Goal: Contribute content: Contribute content

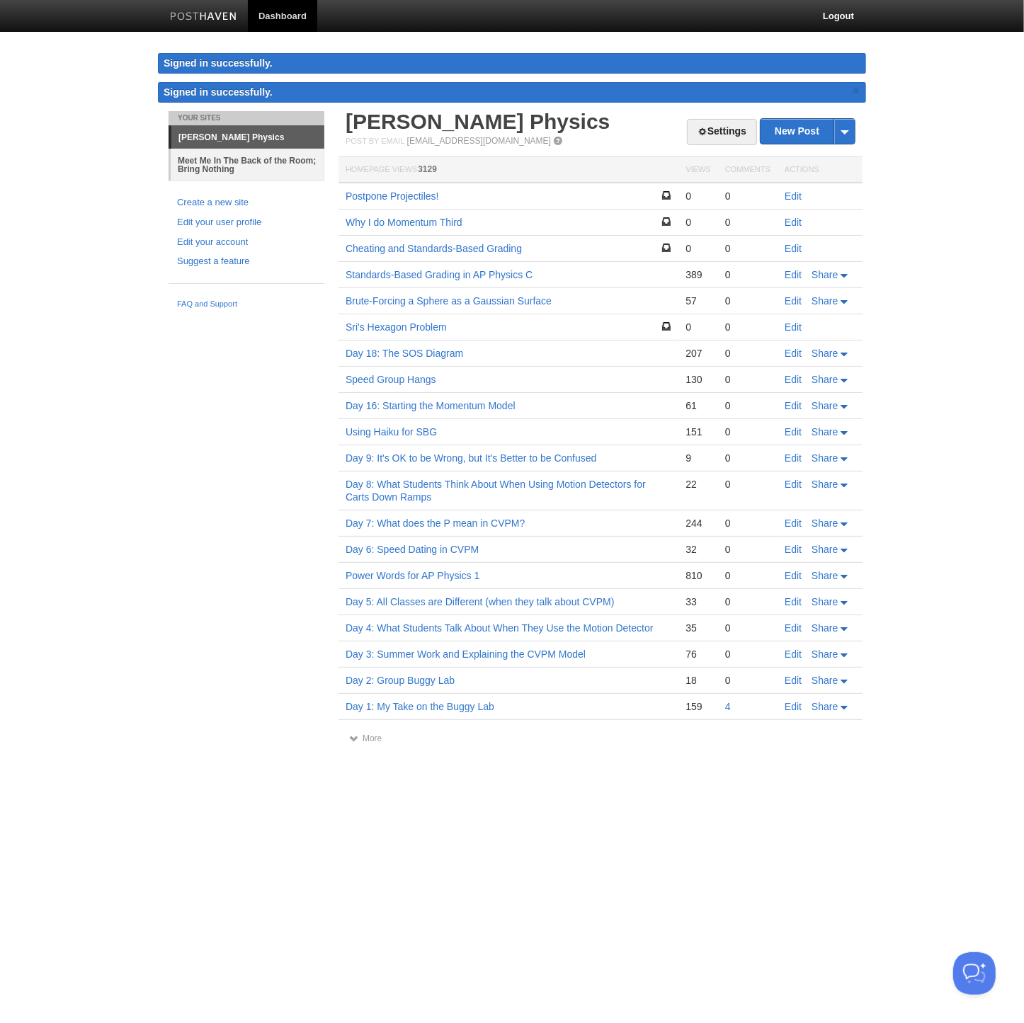
click at [262, 169] on link "Meet Me In The Back of the Room; Bring Nothing" at bounding box center [248, 165] width 154 height 32
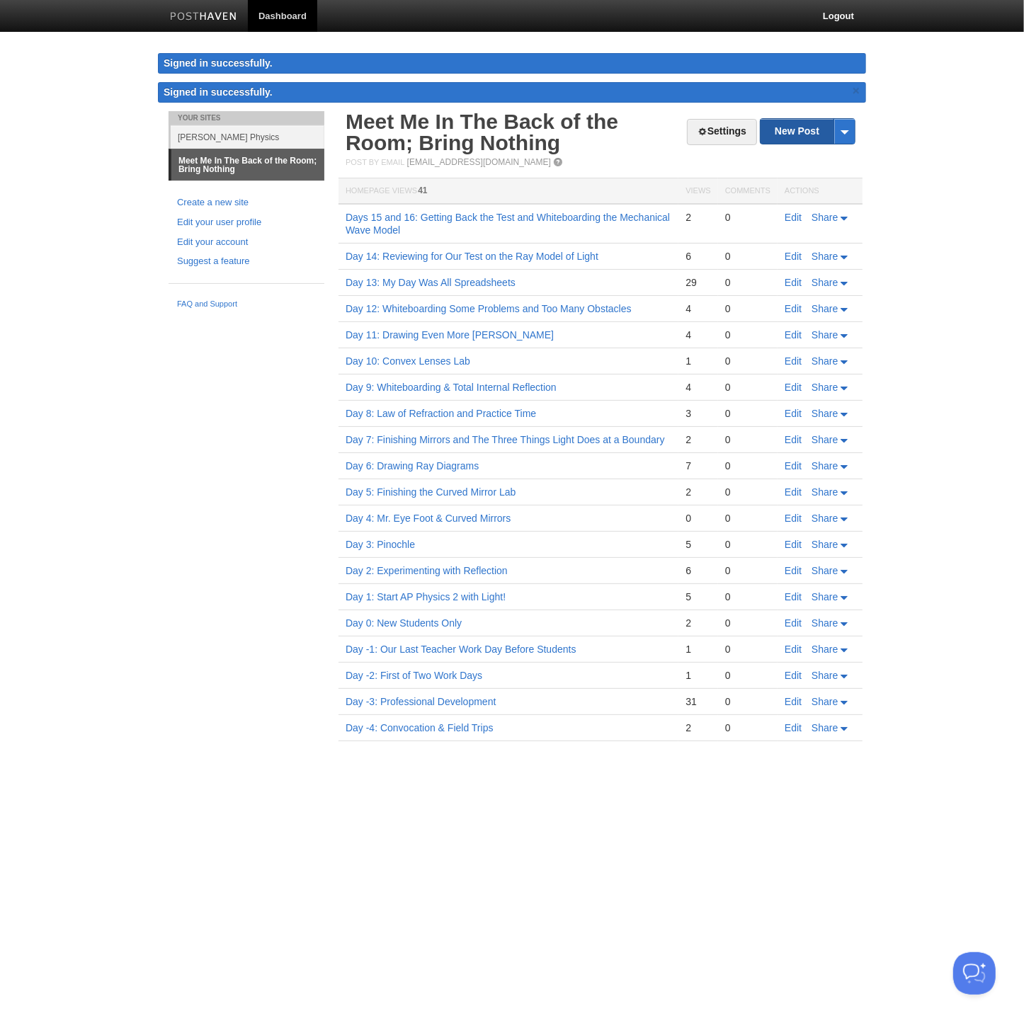
click at [797, 130] on link "New Post" at bounding box center [807, 131] width 94 height 25
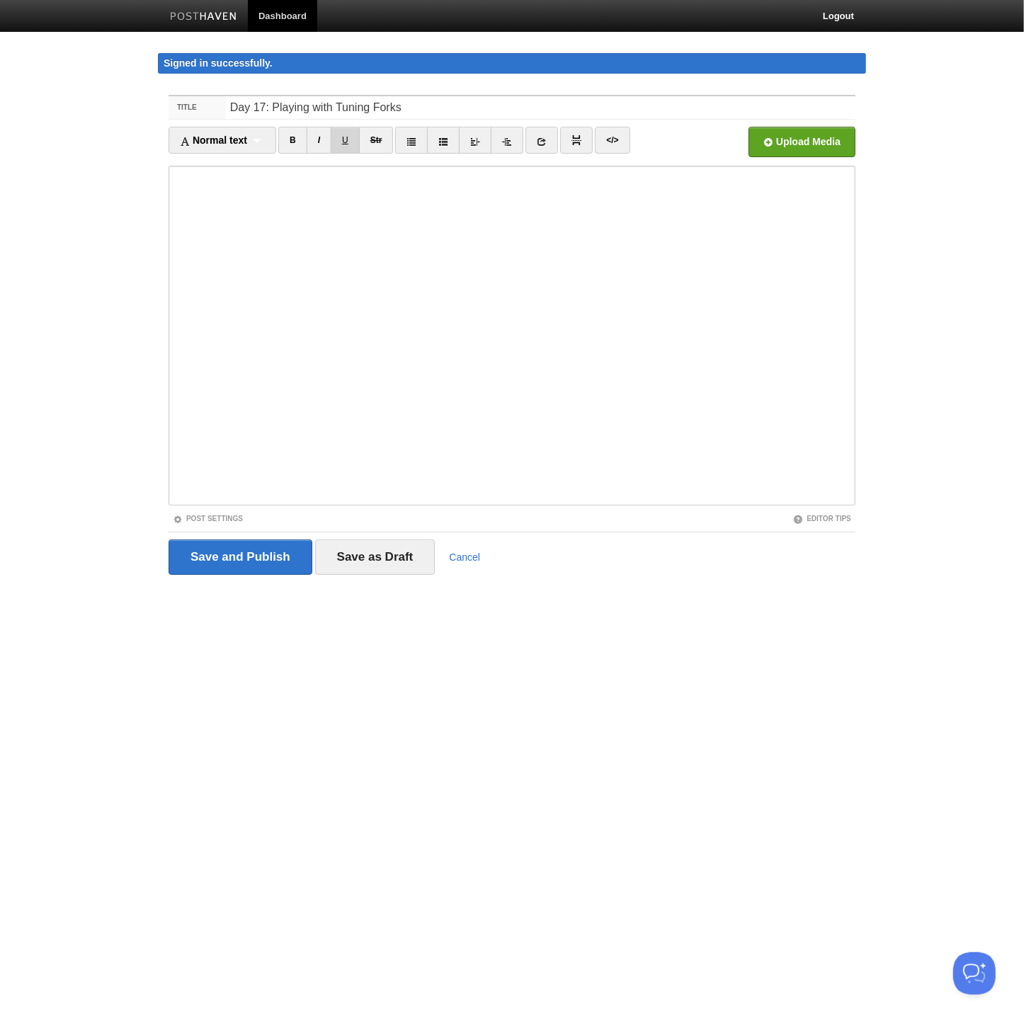
type input "Day 17: Playing with Tuning Forks"
click at [789, 143] on input "file" at bounding box center [375, 146] width 1072 height 72
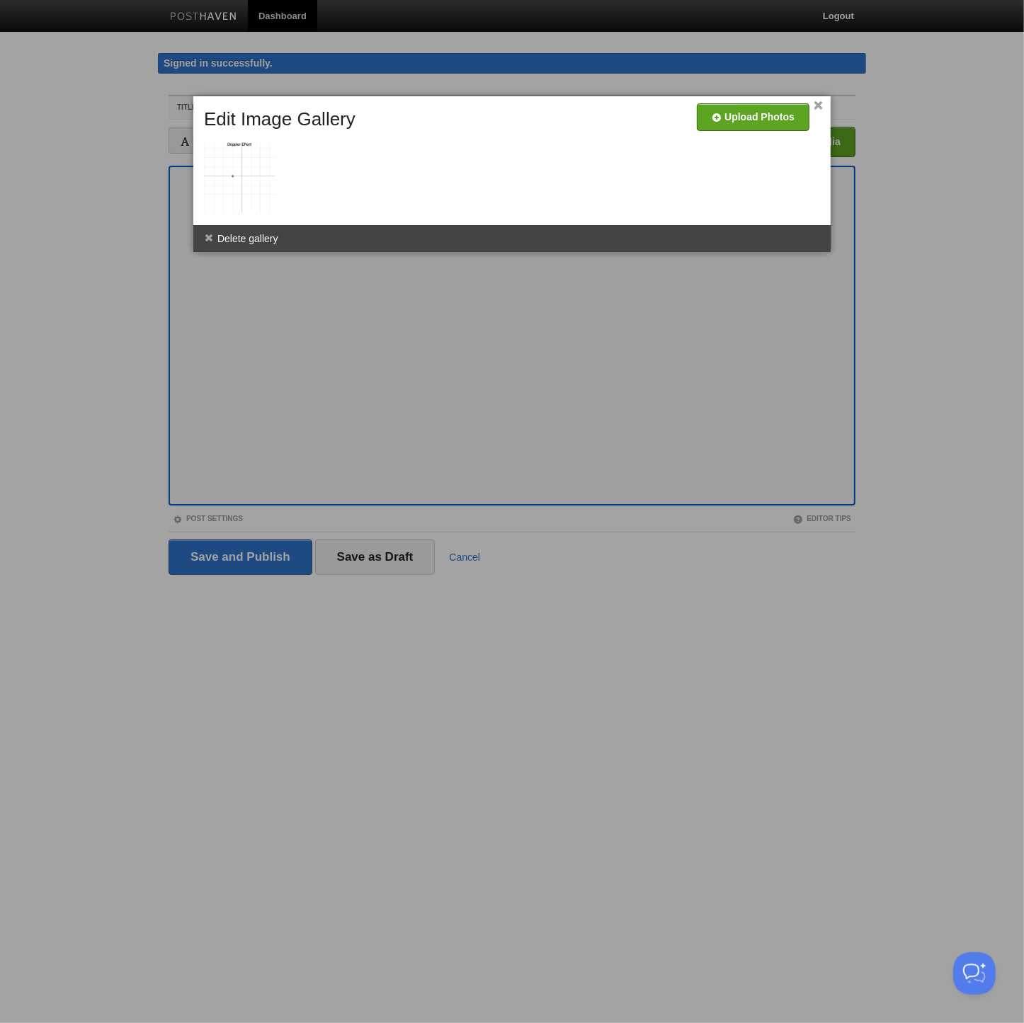
click at [469, 348] on div at bounding box center [512, 511] width 1024 height 1023
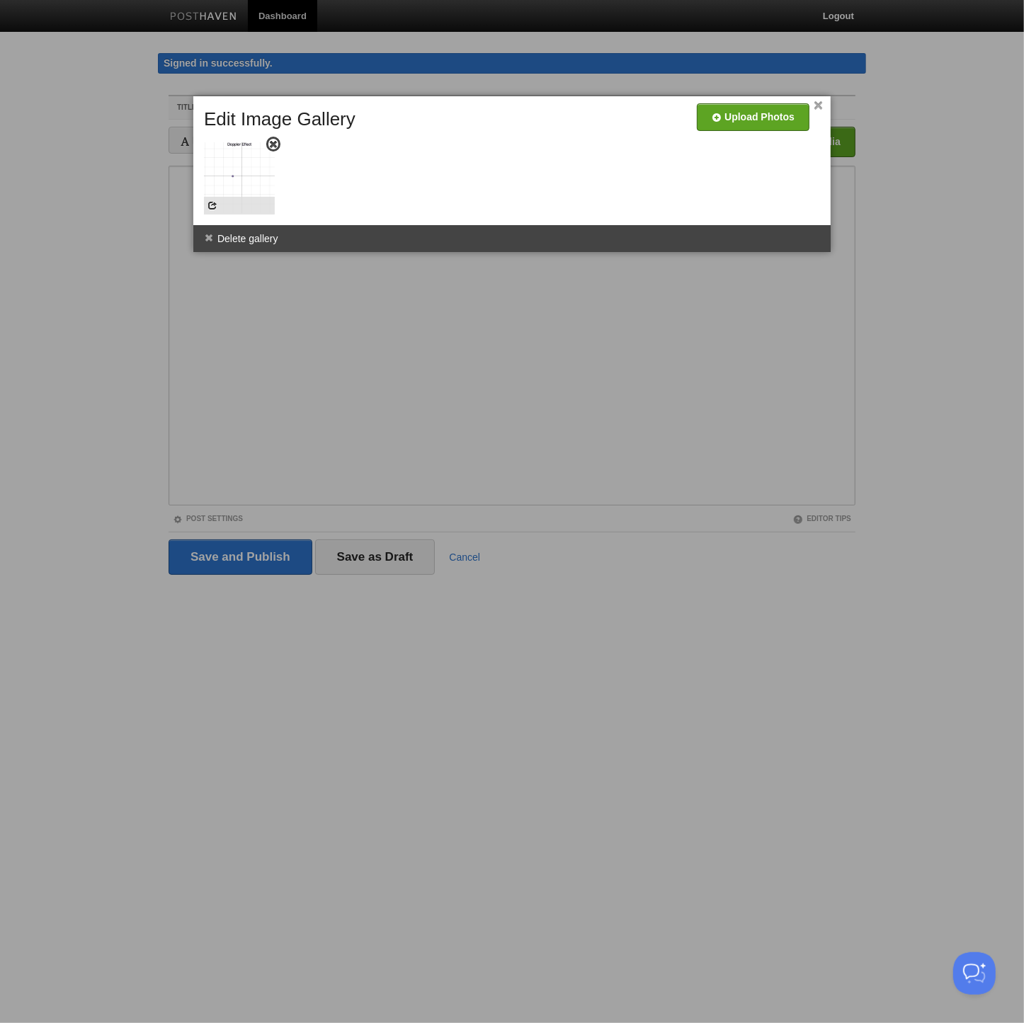
click at [237, 183] on img at bounding box center [239, 177] width 71 height 71
click at [215, 202] on span at bounding box center [212, 205] width 10 height 10
click at [209, 204] on span at bounding box center [212, 205] width 10 height 10
drag, startPoint x: 209, startPoint y: 204, endPoint x: 355, endPoint y: 409, distance: 252.3
click at [285, 306] on div at bounding box center [512, 511] width 1024 height 1023
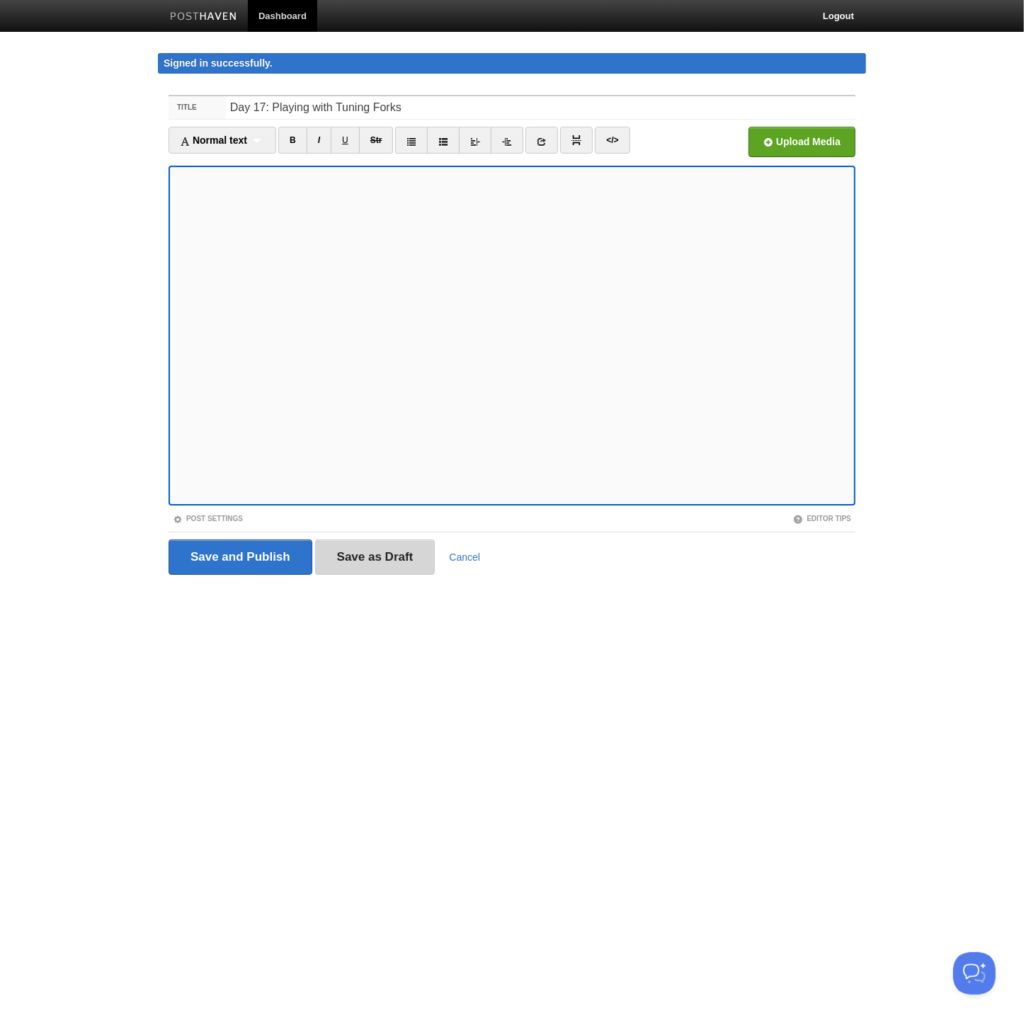
click at [387, 557] on input "Save as Draft" at bounding box center [375, 556] width 120 height 35
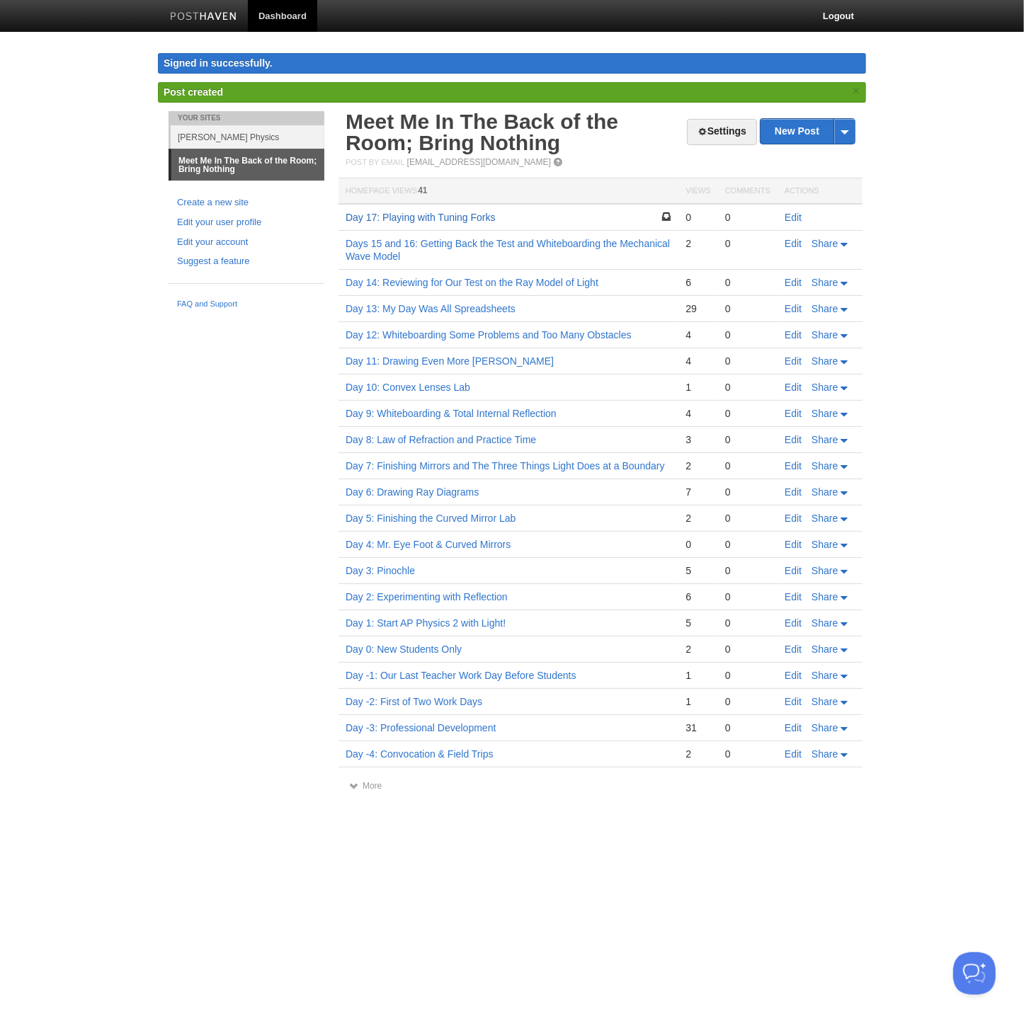
click at [443, 219] on link "Day 17: Playing with Tuning Forks" at bounding box center [421, 217] width 150 height 11
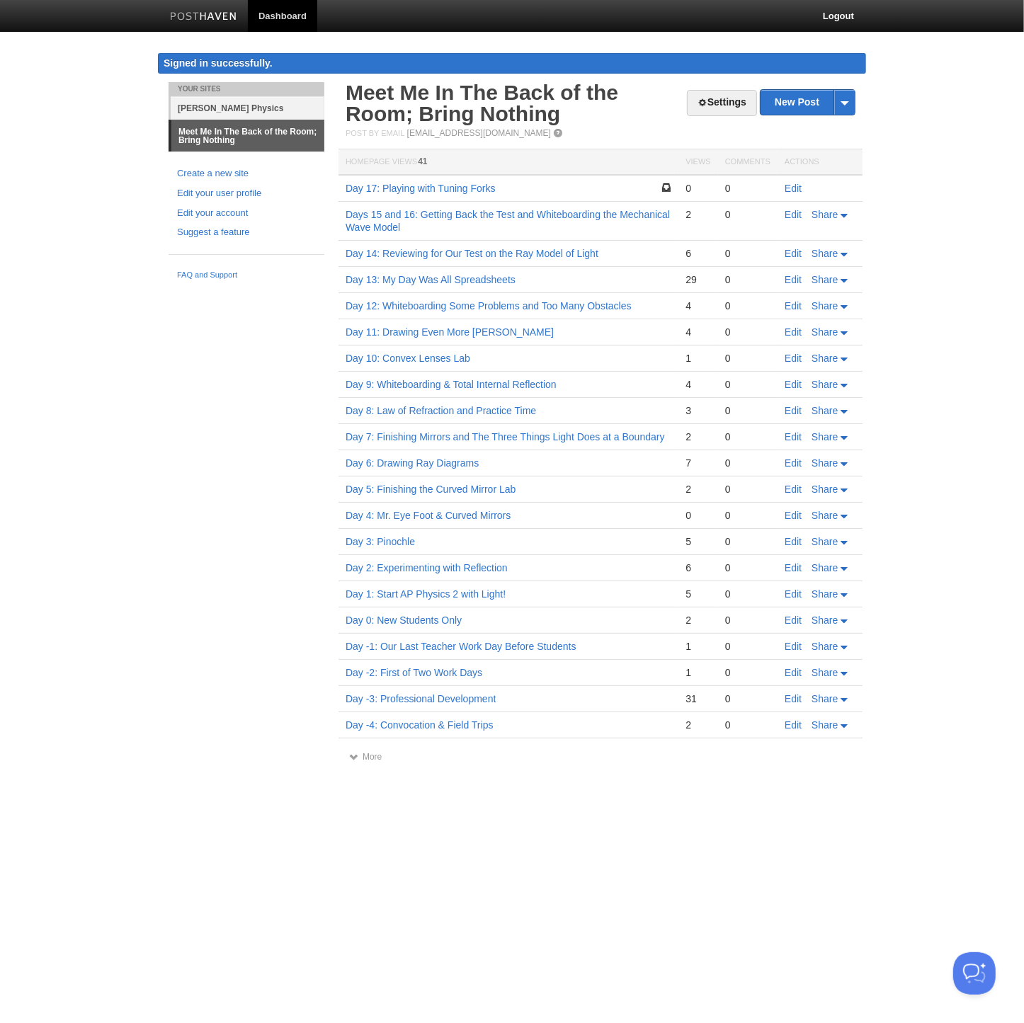
click at [232, 108] on link "[PERSON_NAME] Physics" at bounding box center [248, 107] width 154 height 23
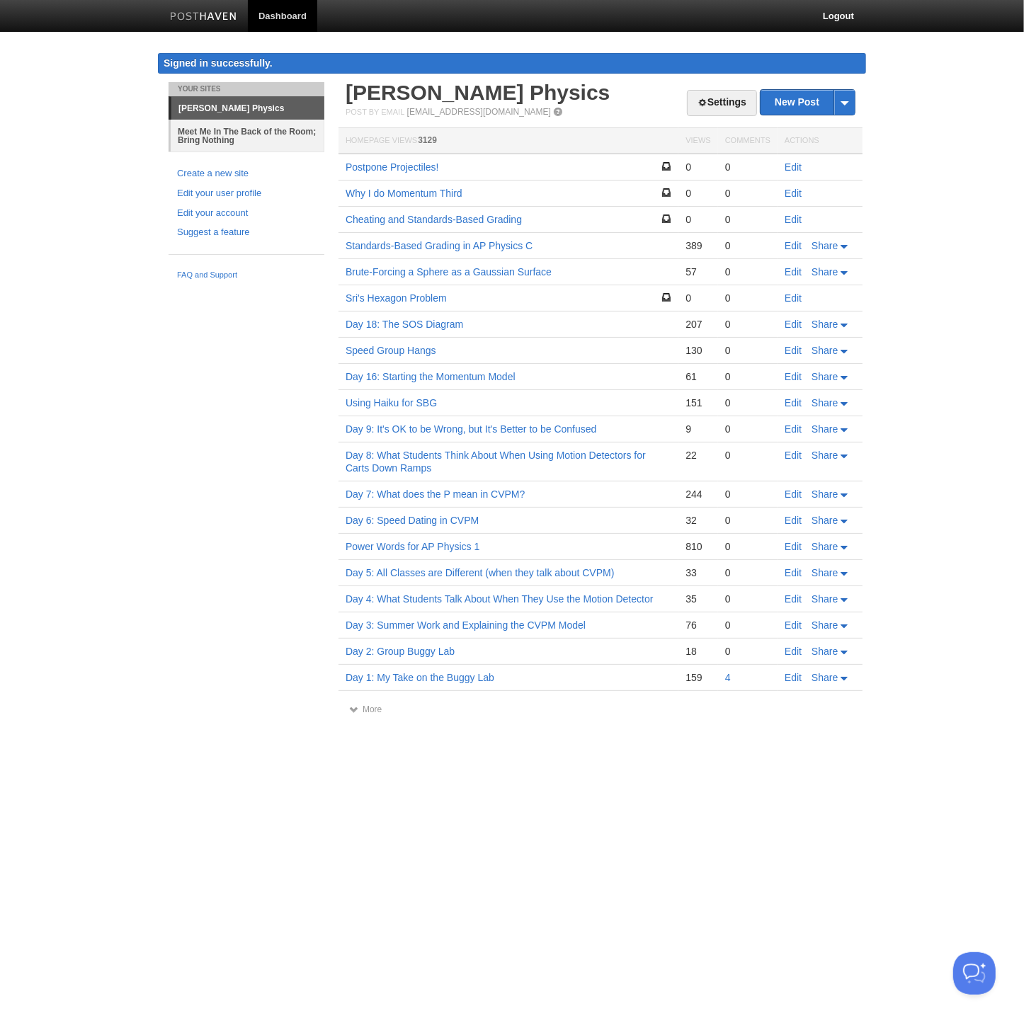
click at [236, 136] on link "Meet Me In The Back of the Room; Bring Nothing" at bounding box center [248, 136] width 154 height 32
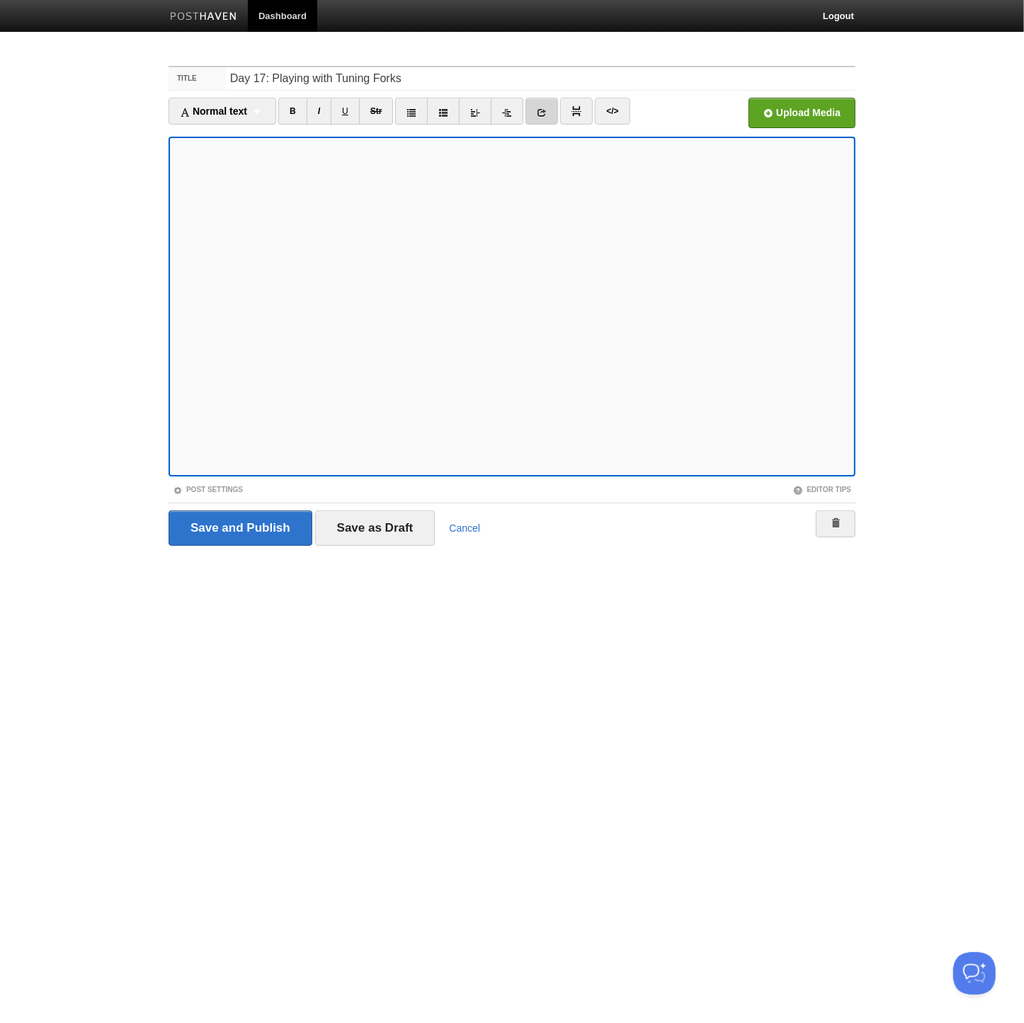
click at [537, 118] on link at bounding box center [541, 111] width 33 height 27
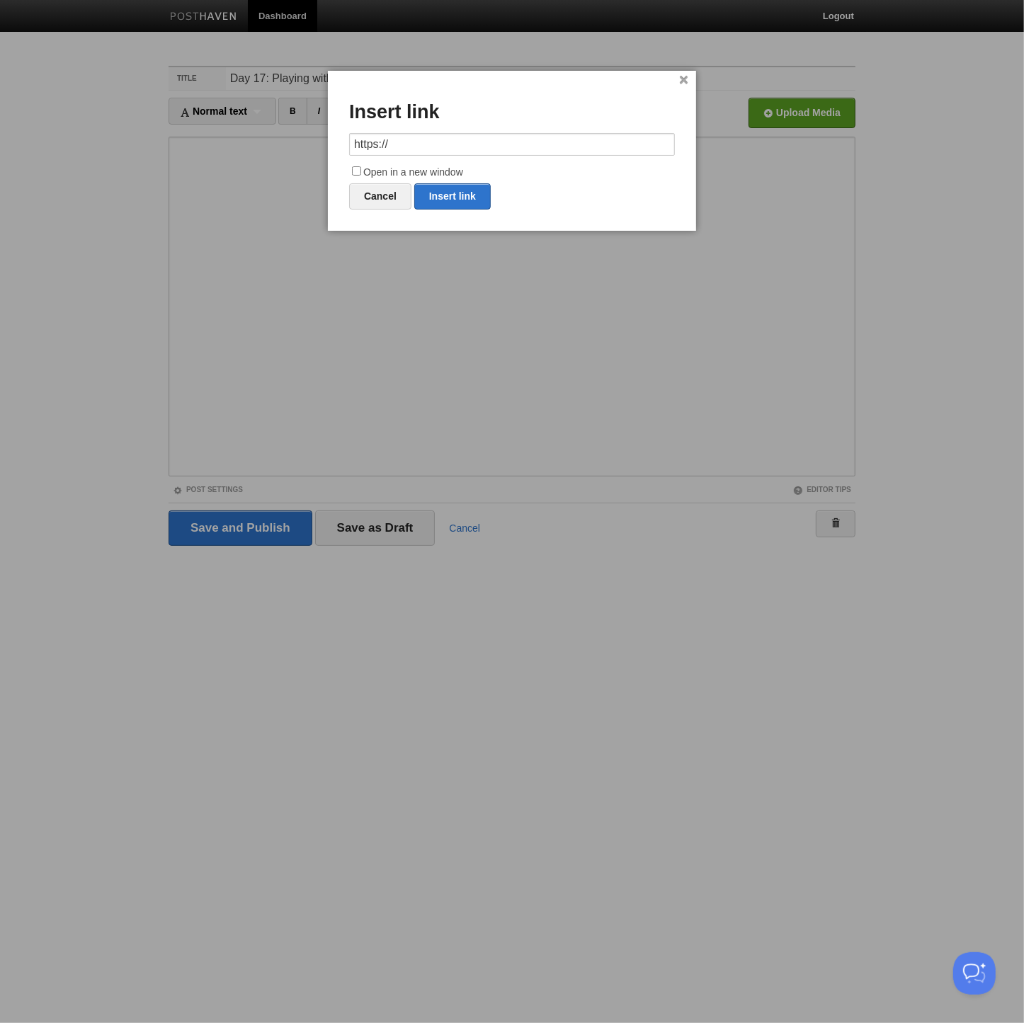
click at [527, 137] on input "https://" at bounding box center [512, 144] width 326 height 23
type input "[URL][DOMAIN_NAME]"
click at [362, 172] on label "Open in a new window" at bounding box center [512, 172] width 326 height 17
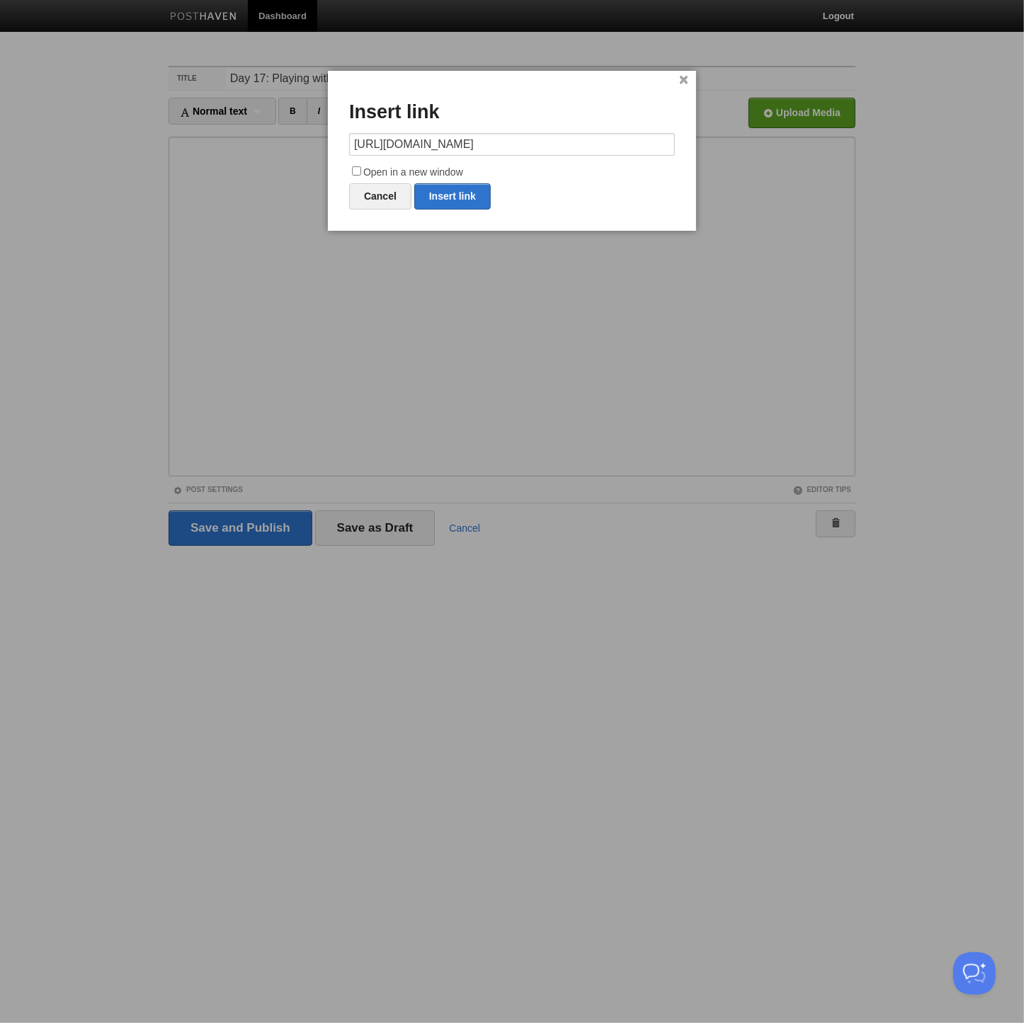
click at [361, 172] on input "Open in a new window" at bounding box center [356, 170] width 9 height 9
checkbox input "true"
click at [450, 192] on link "Insert link" at bounding box center [452, 196] width 76 height 26
type input "https://"
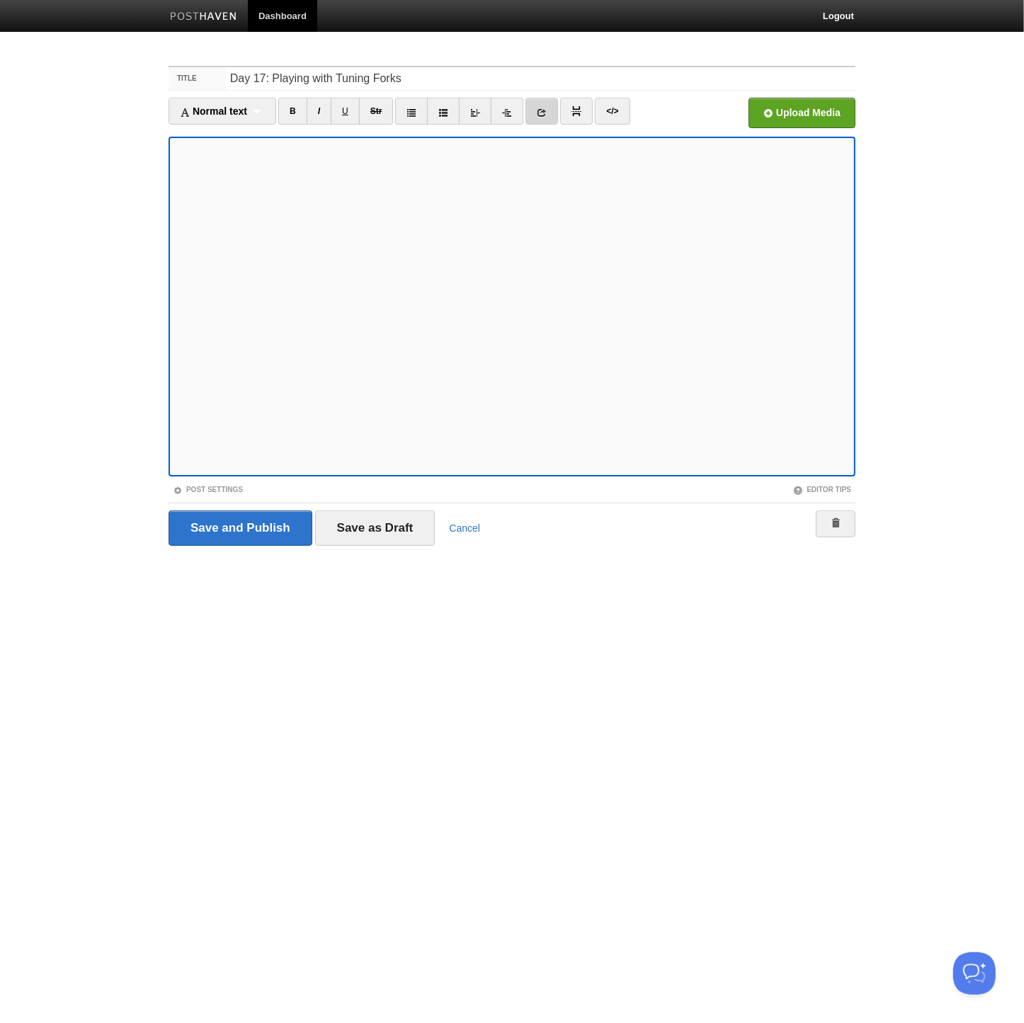
click at [542, 113] on icon at bounding box center [542, 113] width 10 height 10
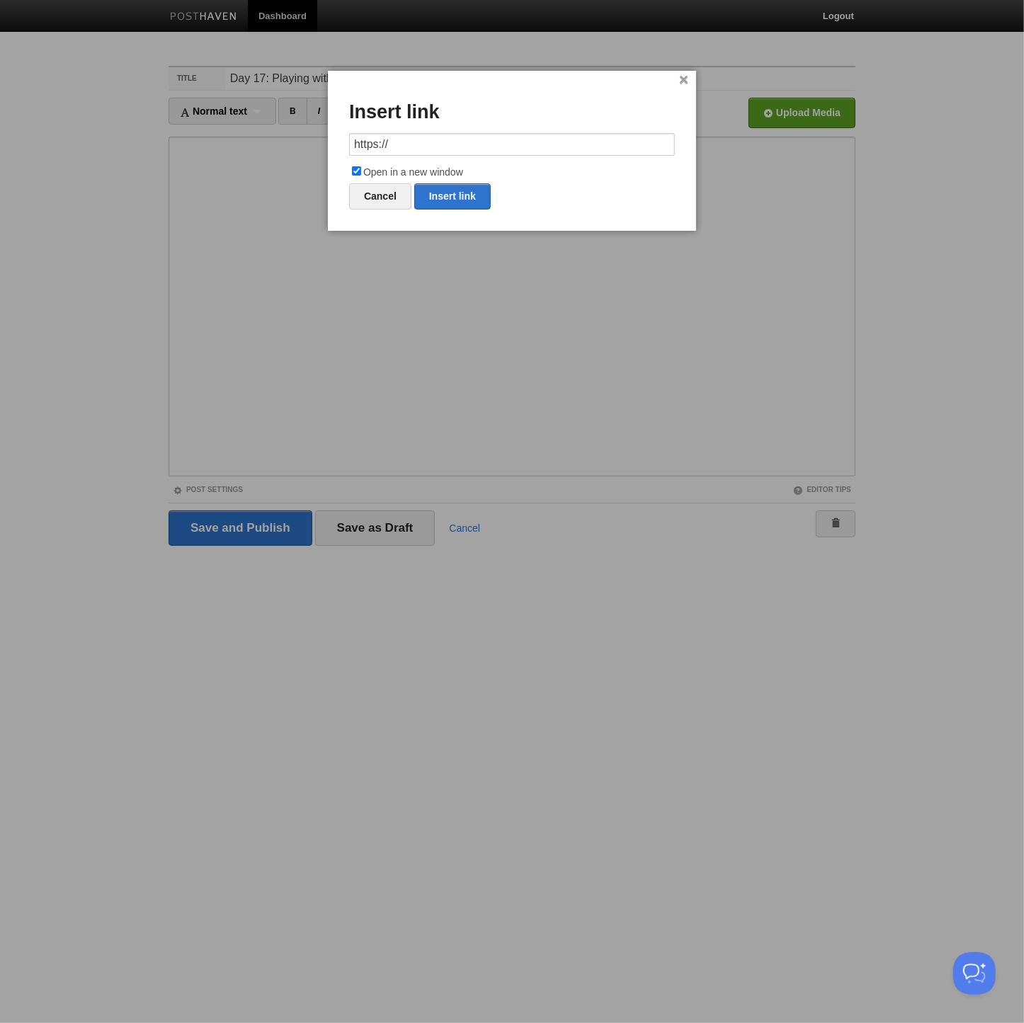
click at [448, 138] on input "https://" at bounding box center [512, 144] width 326 height 23
click at [466, 192] on link "Insert link" at bounding box center [452, 196] width 76 height 26
type input "https://"
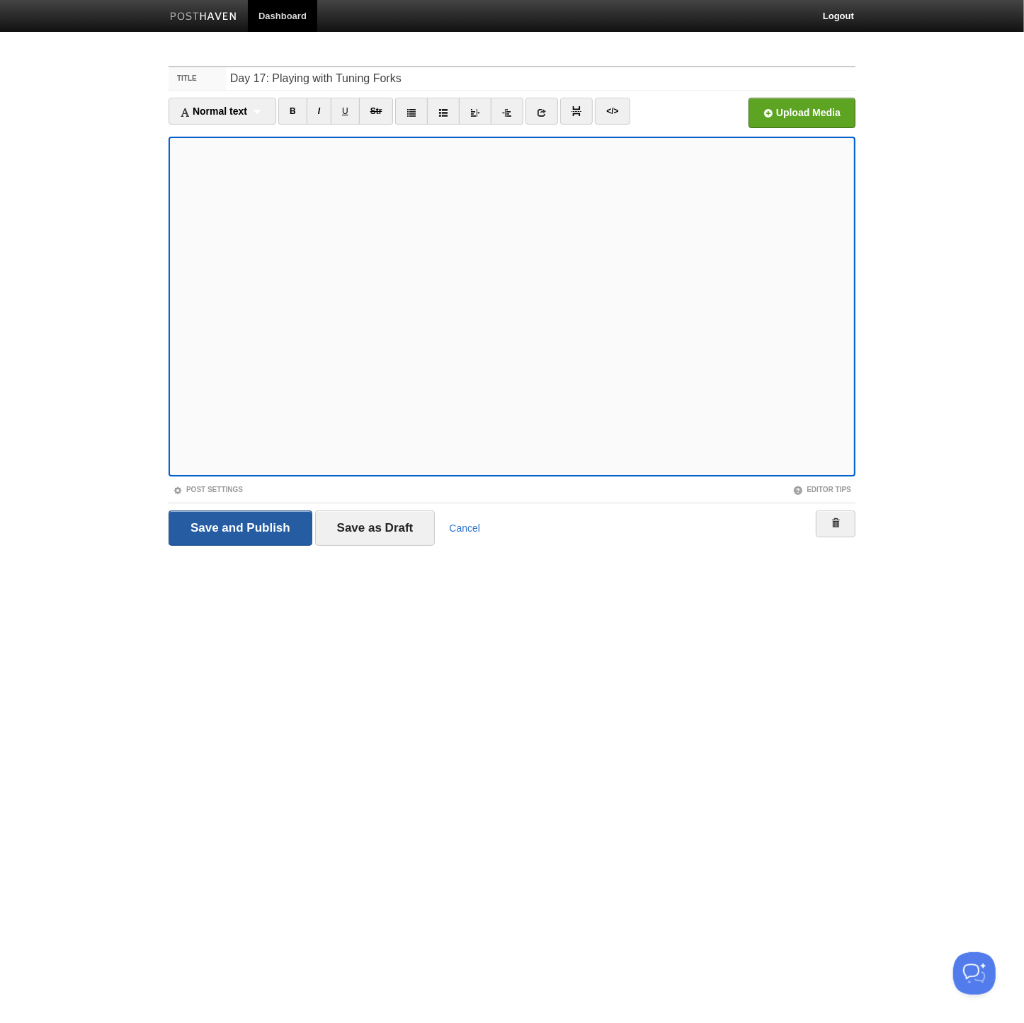
click at [230, 521] on input "Save and Publish" at bounding box center [241, 527] width 144 height 35
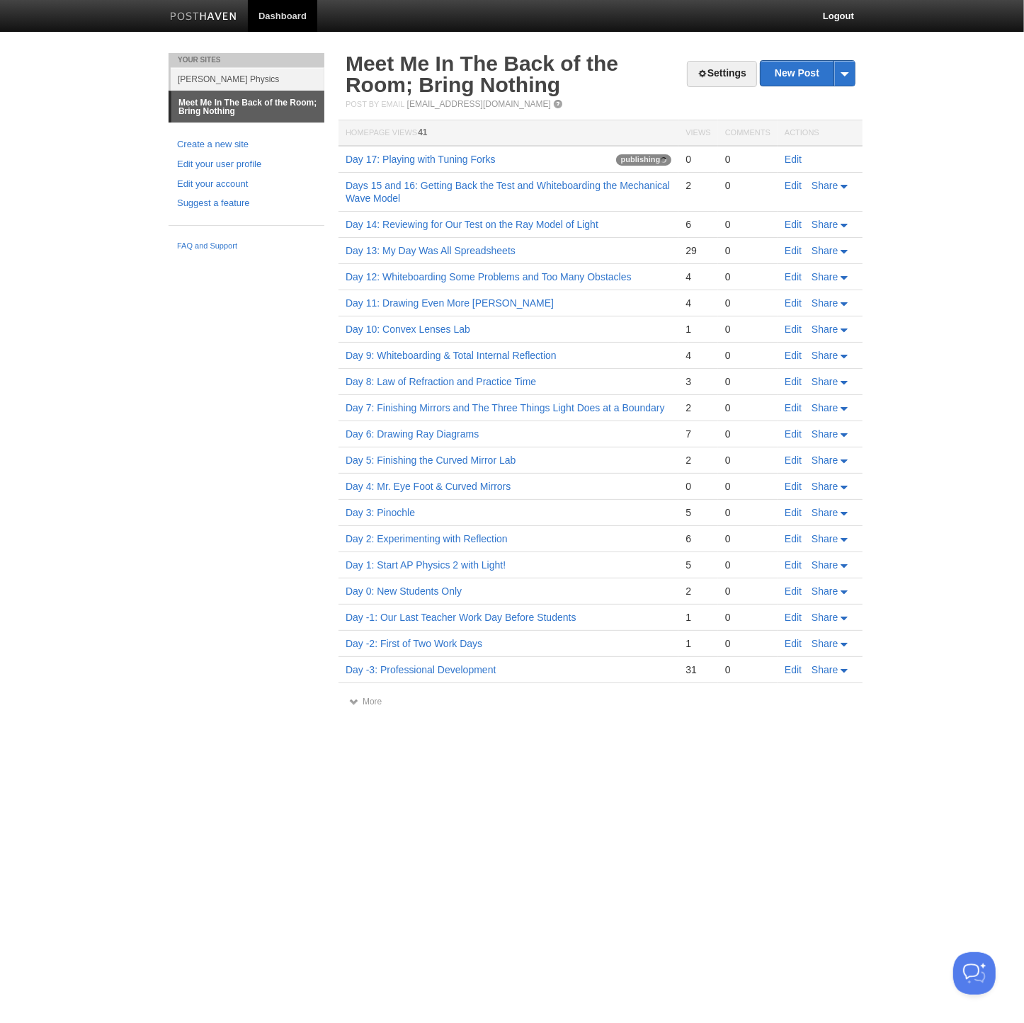
click at [190, 23] on link at bounding box center [203, 18] width 89 height 32
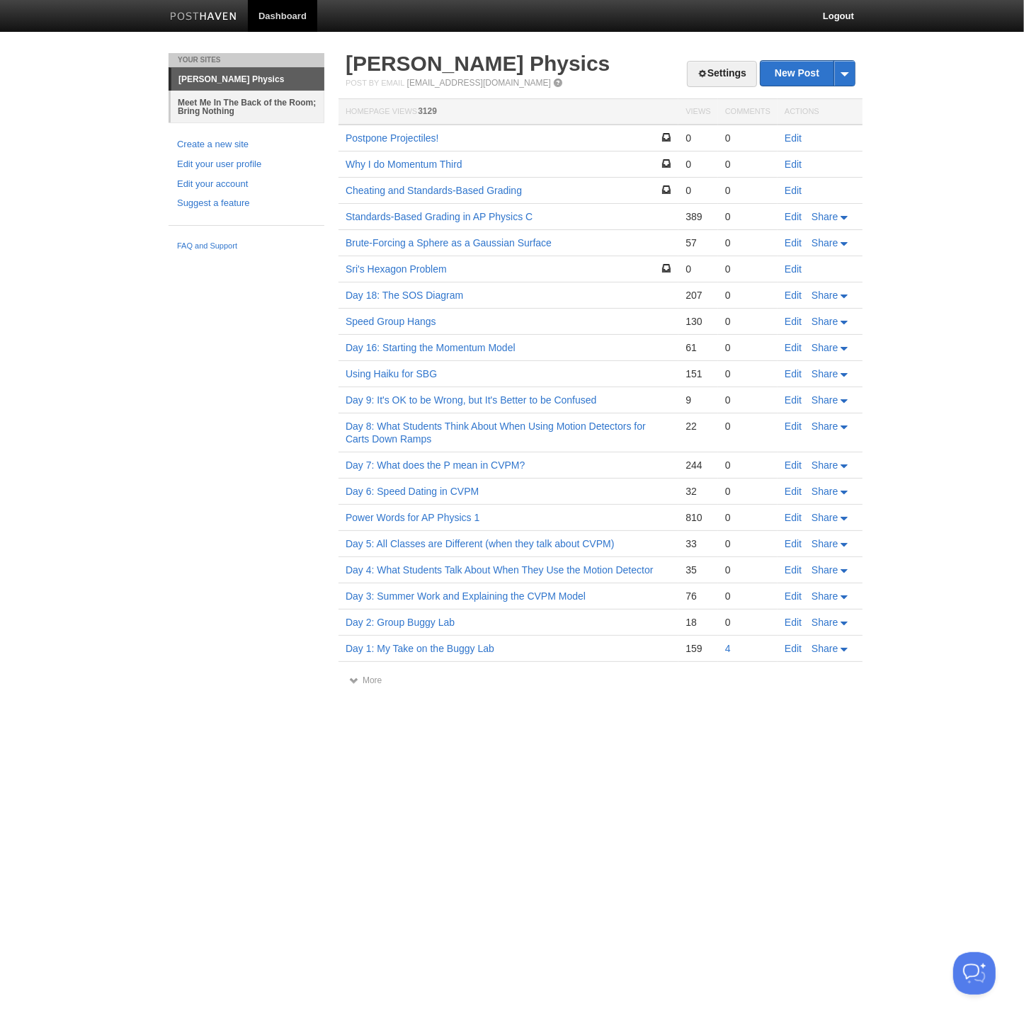
click at [233, 105] on link "Meet Me In The Back of the Room; Bring Nothing" at bounding box center [248, 107] width 154 height 32
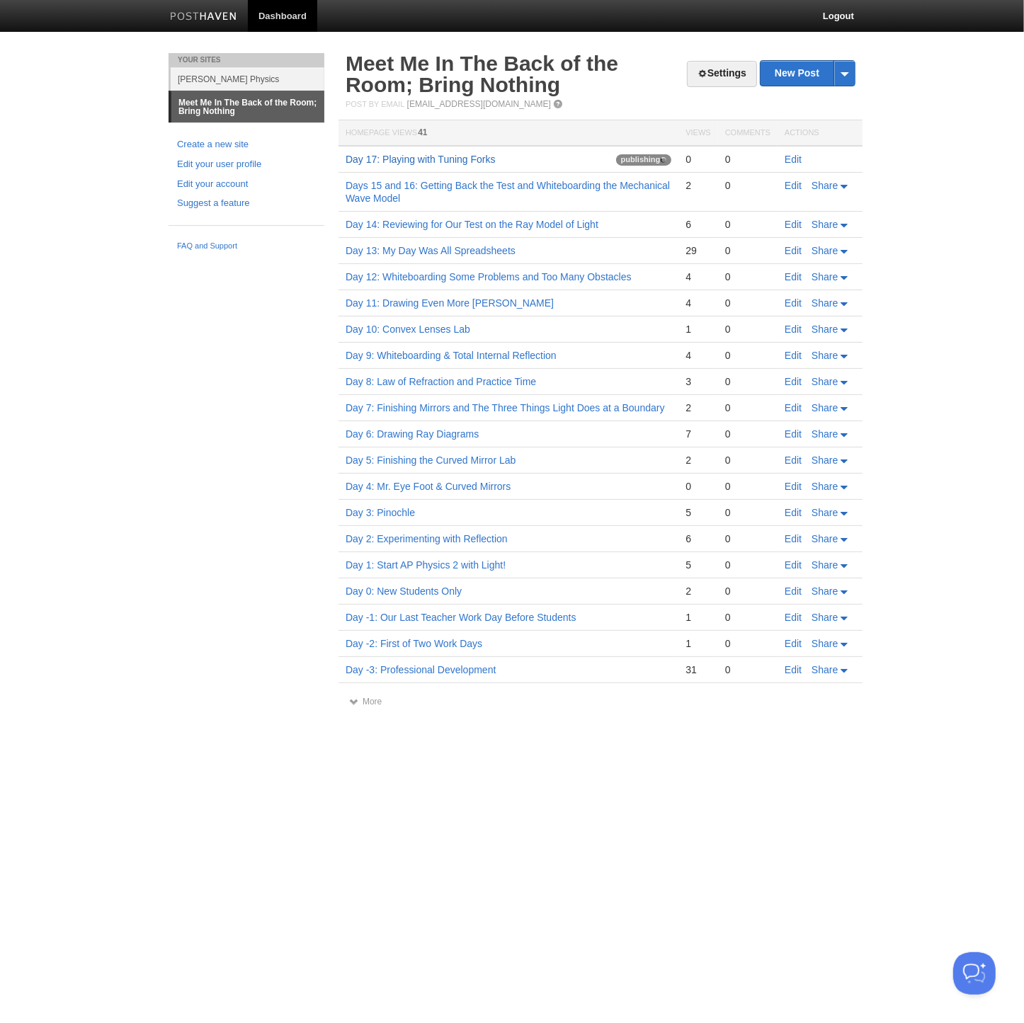
click at [460, 154] on link "Day 17: Playing with Tuning Forks" at bounding box center [421, 159] width 150 height 11
